Goal: Contribute content

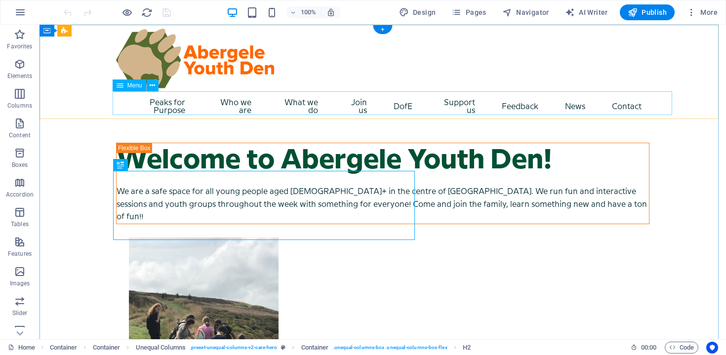
click at [412, 102] on nav "Peaks for Purpose Who we are Code of Conduct What we do Weekly sessions 16-24 S…" at bounding box center [382, 107] width 533 height 32
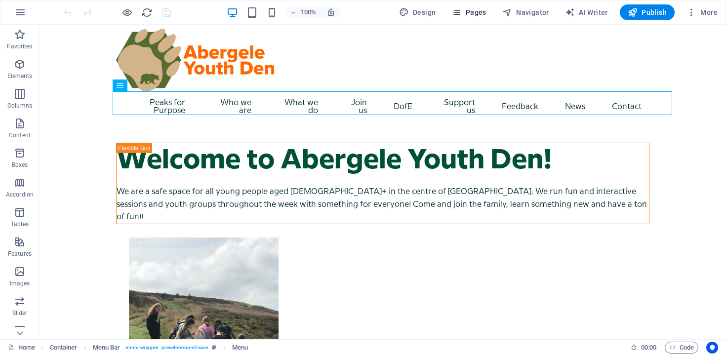
click at [476, 16] on span "Pages" at bounding box center [468, 12] width 35 height 10
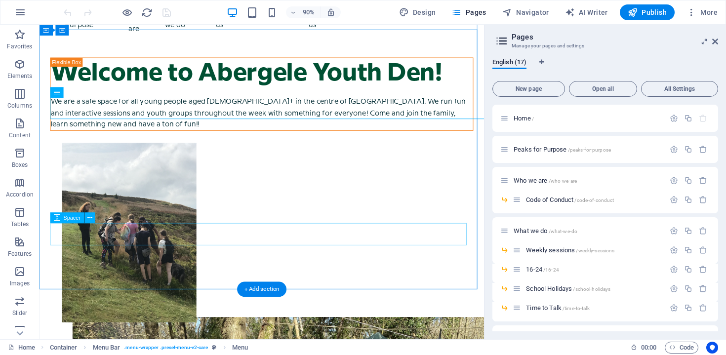
scroll to position [89, 0]
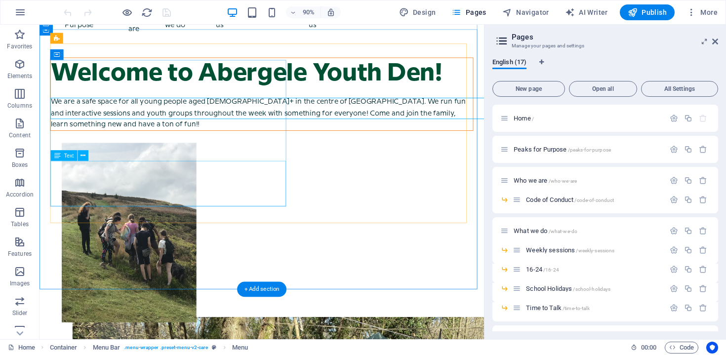
click at [262, 142] on div "We are a safe space for all young people aged [DEMOGRAPHIC_DATA]+ in the centre…" at bounding box center [286, 123] width 469 height 38
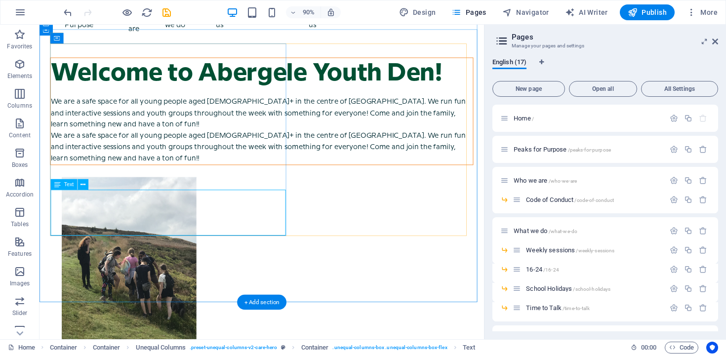
click at [262, 180] on div "We are a safe space for all young people aged [DEMOGRAPHIC_DATA]+ in the centre…" at bounding box center [286, 161] width 469 height 38
click at [230, 180] on div "We are a safe space for all young people aged [DEMOGRAPHIC_DATA]+ in the centre…" at bounding box center [286, 161] width 469 height 38
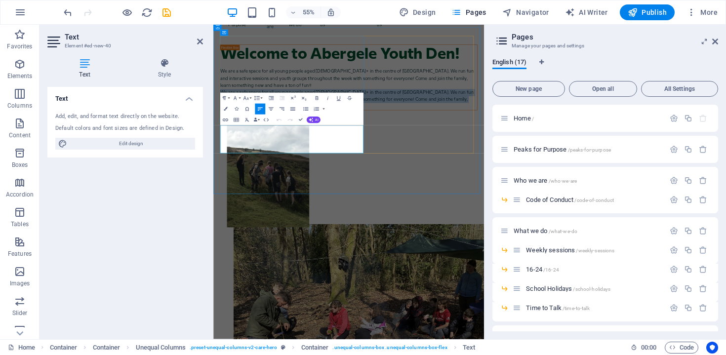
drag, startPoint x: 391, startPoint y: 244, endPoint x: 224, endPoint y: 217, distance: 169.7
click at [715, 41] on icon at bounding box center [715, 42] width 6 height 8
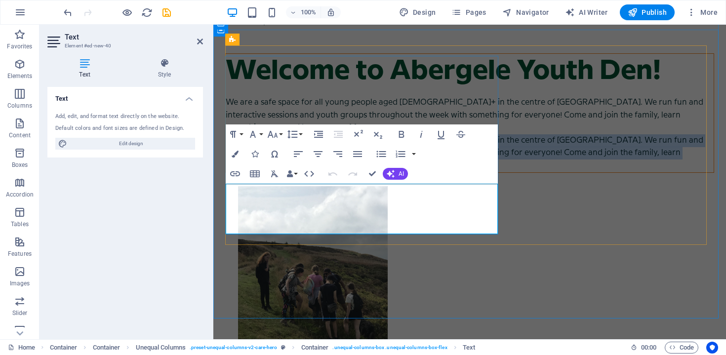
drag, startPoint x: 421, startPoint y: 227, endPoint x: 431, endPoint y: 227, distance: 9.9
click at [421, 172] on p "We are a safe space for all young people aged [DEMOGRAPHIC_DATA]+ in the centre…" at bounding box center [470, 153] width 488 height 38
drag, startPoint x: 412, startPoint y: 227, endPoint x: 228, endPoint y: 190, distance: 187.9
click at [228, 172] on p "We are a safe space for all young people aged [DEMOGRAPHIC_DATA]+ in the centre…" at bounding box center [470, 153] width 488 height 38
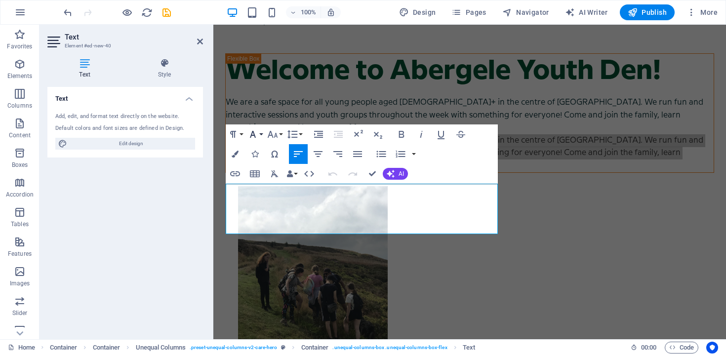
click at [260, 126] on button "Font Family" at bounding box center [254, 134] width 19 height 20
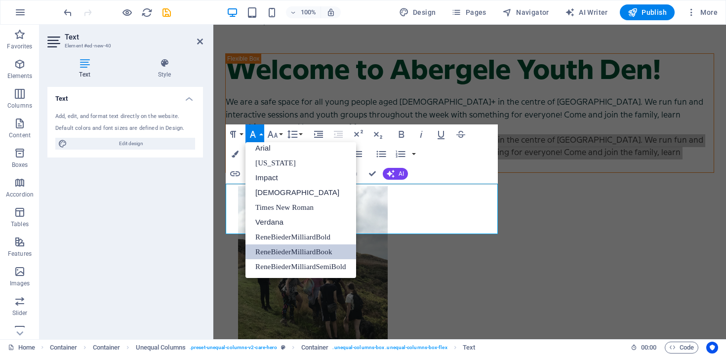
scroll to position [5, 0]
click at [257, 133] on icon "button" at bounding box center [253, 134] width 12 height 12
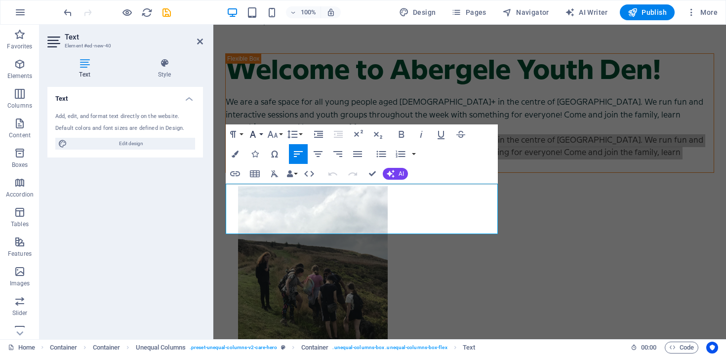
click at [246, 132] on button "Font Family" at bounding box center [254, 134] width 19 height 20
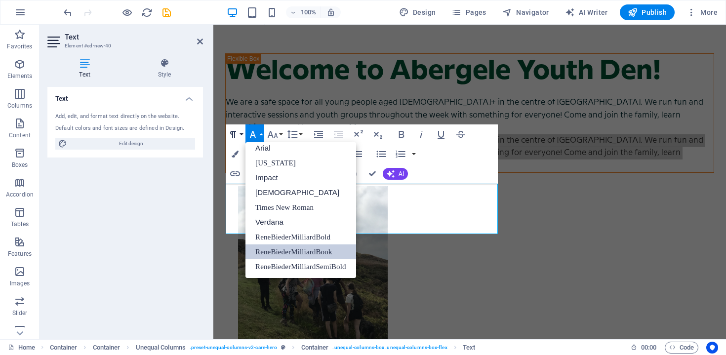
click at [239, 132] on button "Paragraph Format" at bounding box center [235, 134] width 19 height 20
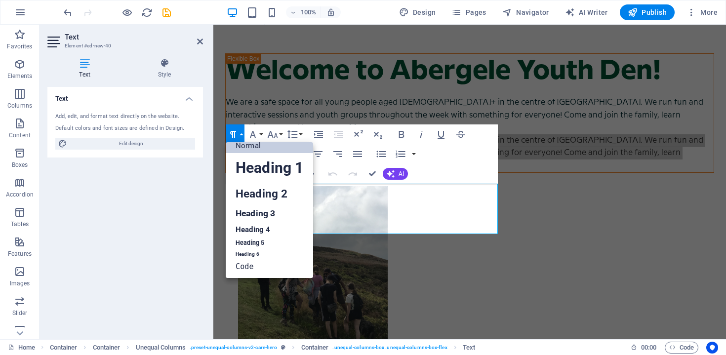
scroll to position [8, 0]
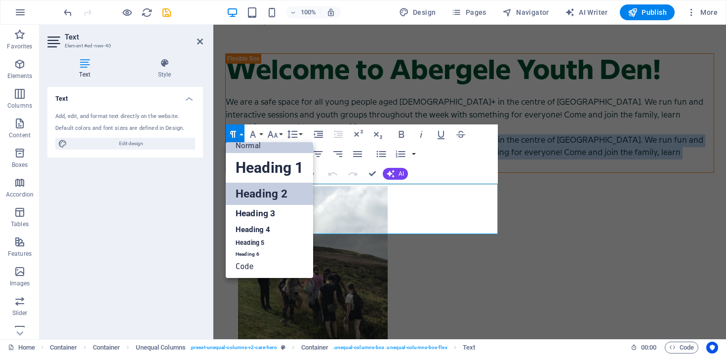
click at [255, 191] on link "Heading 2" at bounding box center [269, 194] width 87 height 22
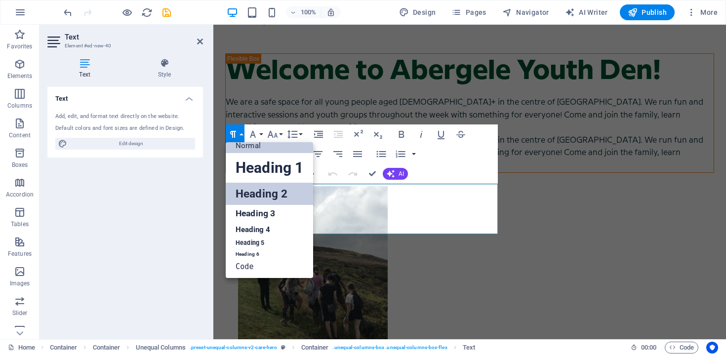
scroll to position [79, 0]
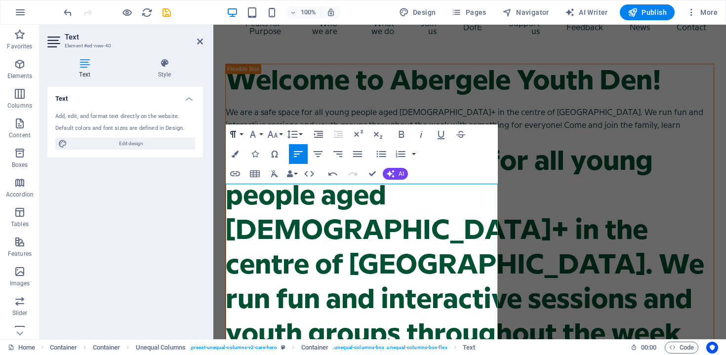
click at [242, 134] on button "Paragraph Format" at bounding box center [235, 134] width 19 height 20
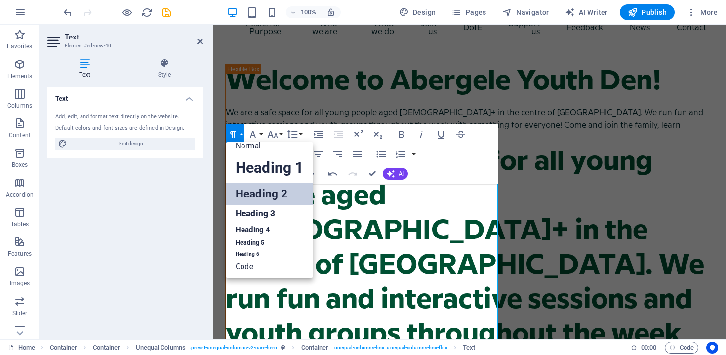
scroll to position [8, 0]
click at [251, 217] on link "Heading 3" at bounding box center [269, 213] width 87 height 17
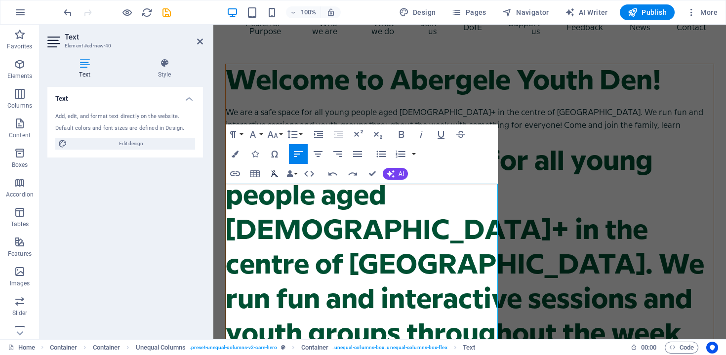
scroll to position [108, 0]
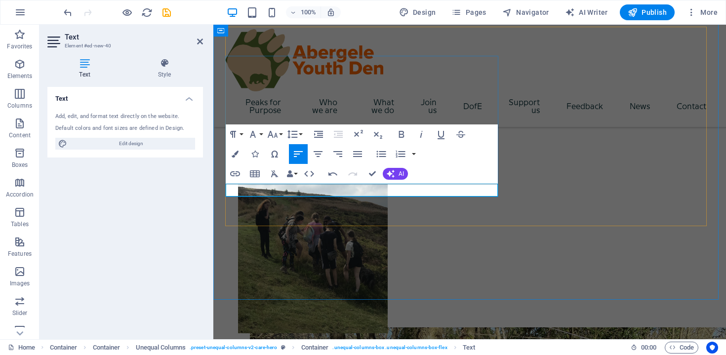
click at [349, 121] on p "Sign up for this weeks sessions HERE!" at bounding box center [470, 114] width 488 height 13
drag, startPoint x: 375, startPoint y: 187, endPoint x: 224, endPoint y: 185, distance: 151.6
click at [252, 133] on icon "button" at bounding box center [253, 134] width 12 height 12
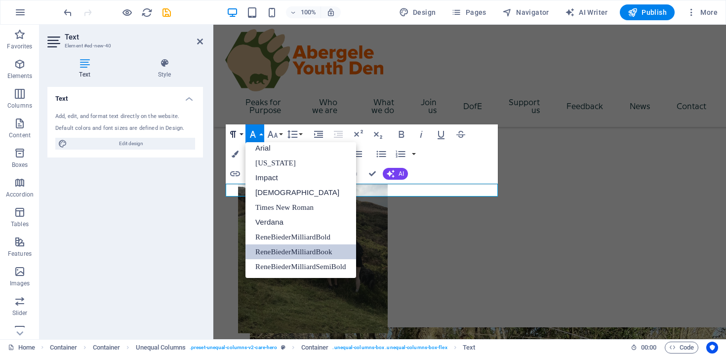
scroll to position [5, 0]
click at [238, 134] on icon "button" at bounding box center [233, 134] width 12 height 12
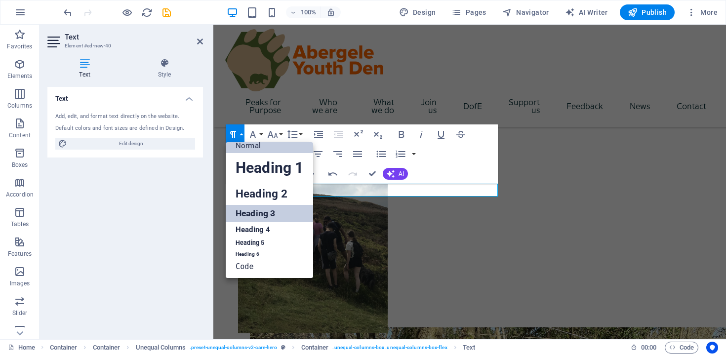
click at [266, 210] on link "Heading 3" at bounding box center [269, 213] width 87 height 17
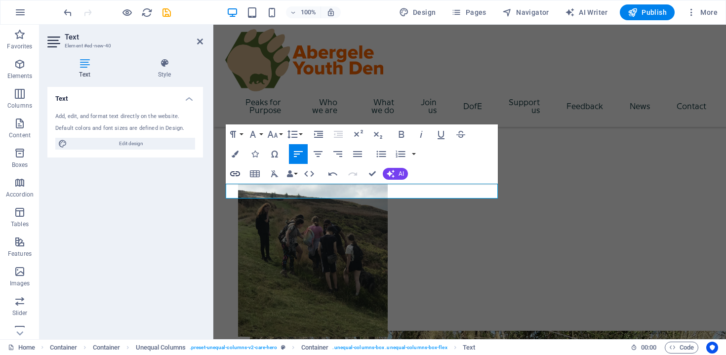
click at [237, 173] on icon "button" at bounding box center [235, 174] width 12 height 12
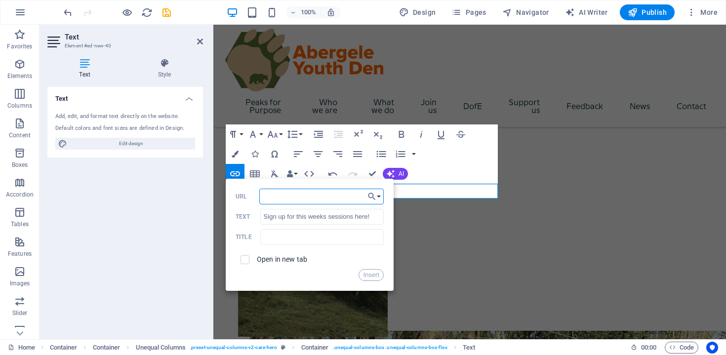
paste input "[URL][DOMAIN_NAME]"
type input "[URL][DOMAIN_NAME]"
click at [282, 260] on label "Open in new tab" at bounding box center [282, 259] width 50 height 8
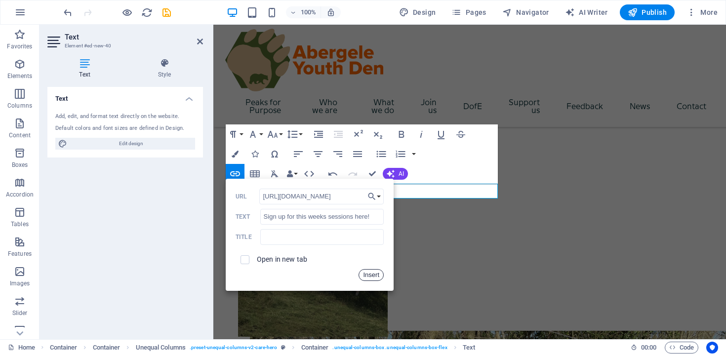
click at [367, 274] on button "Insert" at bounding box center [371, 275] width 25 height 12
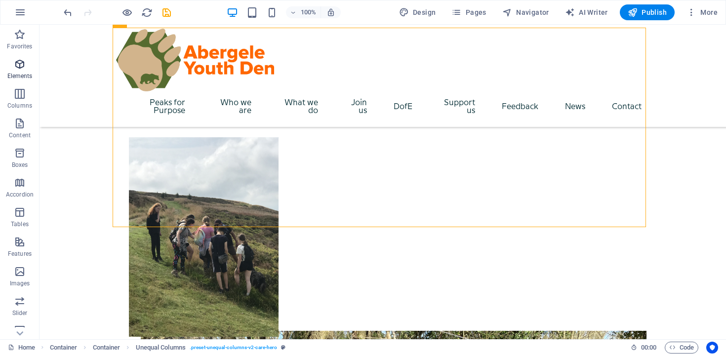
click at [25, 69] on icon "button" at bounding box center [20, 64] width 12 height 12
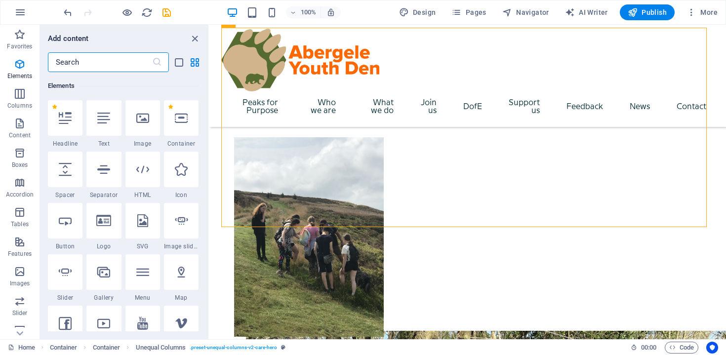
scroll to position [105, 0]
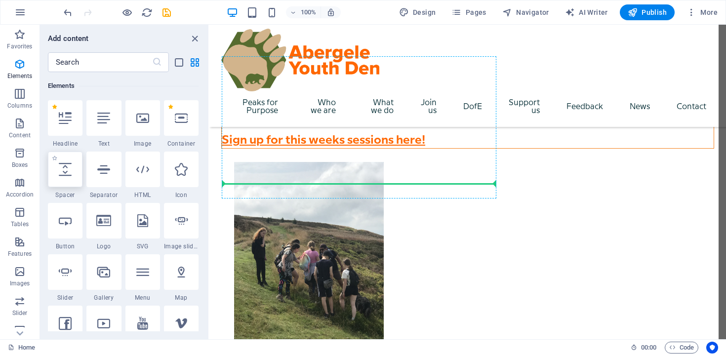
select select "px"
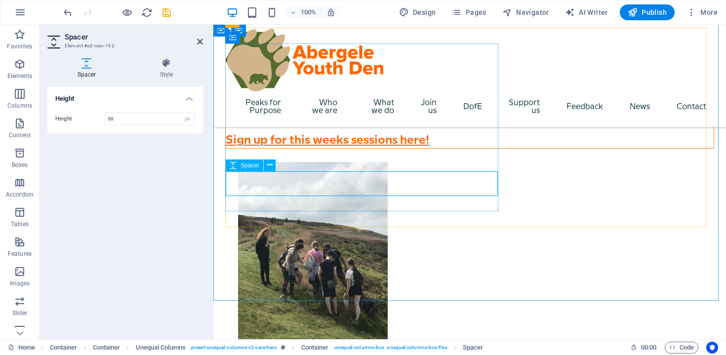
click at [342, 133] on div at bounding box center [470, 121] width 488 height 25
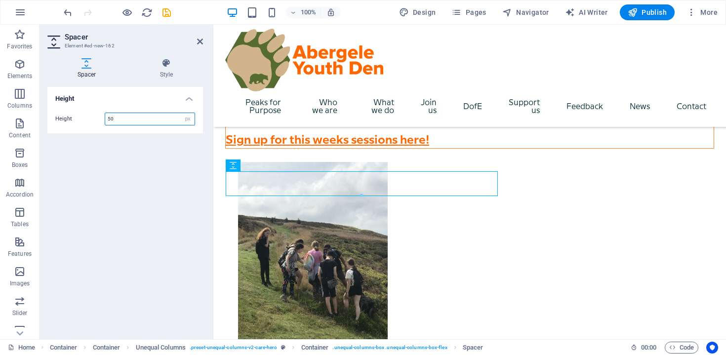
drag, startPoint x: 131, startPoint y: 120, endPoint x: 60, endPoint y: 114, distance: 71.9
click at [61, 115] on div "Height 50 px rem vh vw" at bounding box center [125, 119] width 140 height 13
type input "25"
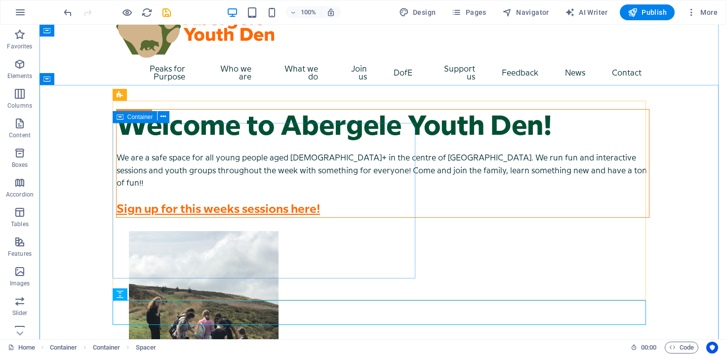
scroll to position [33, 0]
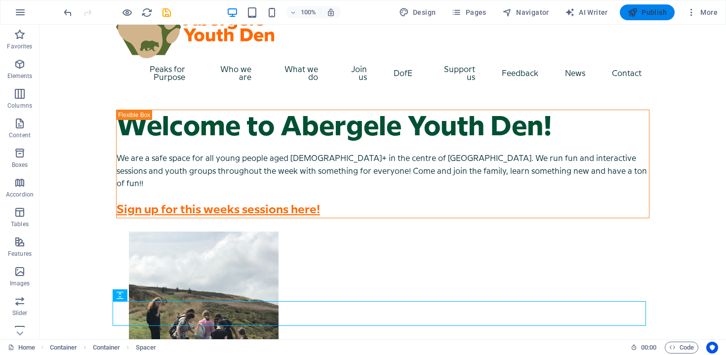
click at [660, 10] on span "Publish" at bounding box center [647, 12] width 39 height 10
